Goal: Information Seeking & Learning: Learn about a topic

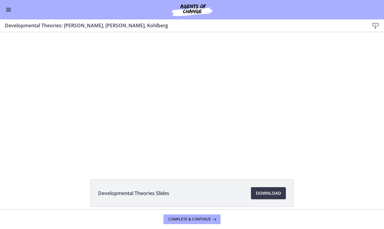
click at [220, 74] on div at bounding box center [192, 99] width 238 height 134
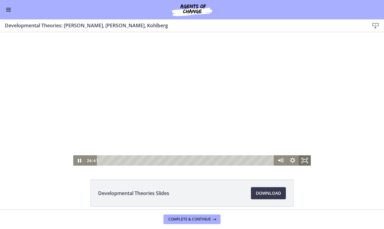
click at [304, 162] on rect "Fullscreen" at bounding box center [305, 160] width 4 height 2
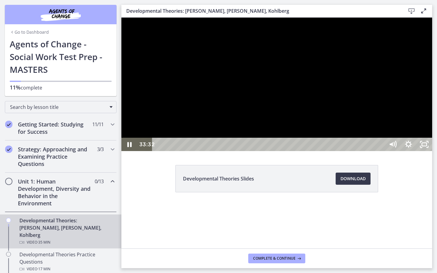
click at [381, 151] on div "32:38" at bounding box center [269, 144] width 223 height 13
click at [381, 151] on div "33:12" at bounding box center [269, 144] width 223 height 13
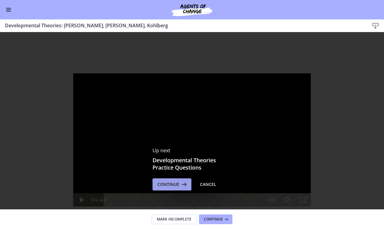
click at [176, 186] on span "Continue" at bounding box center [168, 184] width 22 height 7
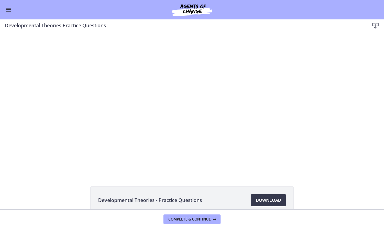
click at [6, 9] on button "Enable menu" at bounding box center [8, 9] width 7 height 7
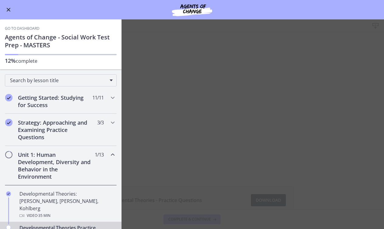
click at [141, 38] on main "Developmental Theories Practice Questions Download Enable fullscreen Developmen…" at bounding box center [192, 124] width 384 height 210
click at [9, 11] on button "Enable menu" at bounding box center [8, 9] width 7 height 7
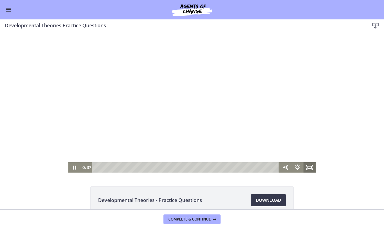
click at [310, 167] on icon "Fullscreen" at bounding box center [309, 167] width 12 height 10
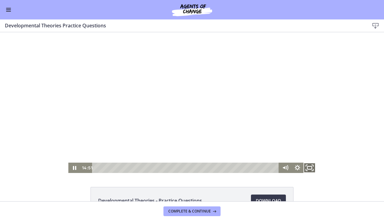
click at [309, 169] on rect "Fullscreen" at bounding box center [309, 167] width 4 height 3
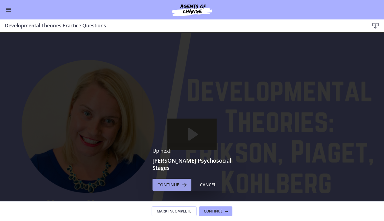
click at [166, 181] on span "Continue" at bounding box center [168, 184] width 22 height 7
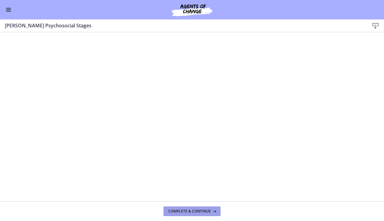
click at [177, 211] on span "Complete & continue" at bounding box center [189, 211] width 43 height 5
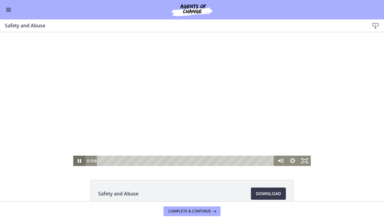
click at [81, 162] on icon "Pause" at bounding box center [79, 161] width 3 height 4
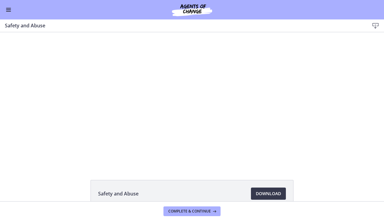
click at [10, 9] on span "Enable menu" at bounding box center [8, 9] width 5 height 1
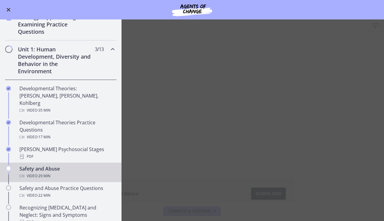
scroll to position [113, 0]
